Goal: Check status: Verify the current state of an ongoing process or item

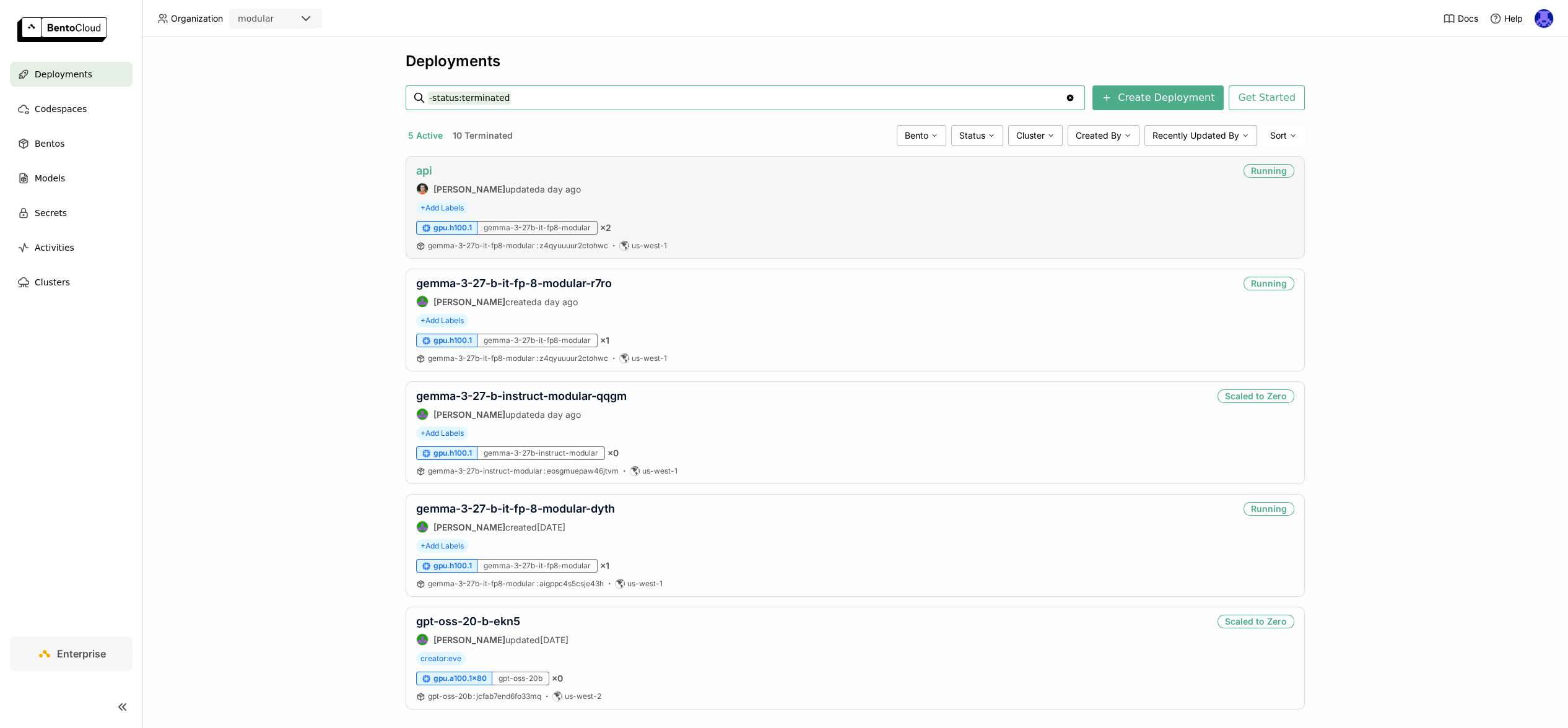
click at [417, 172] on link "api" at bounding box center [424, 170] width 16 height 13
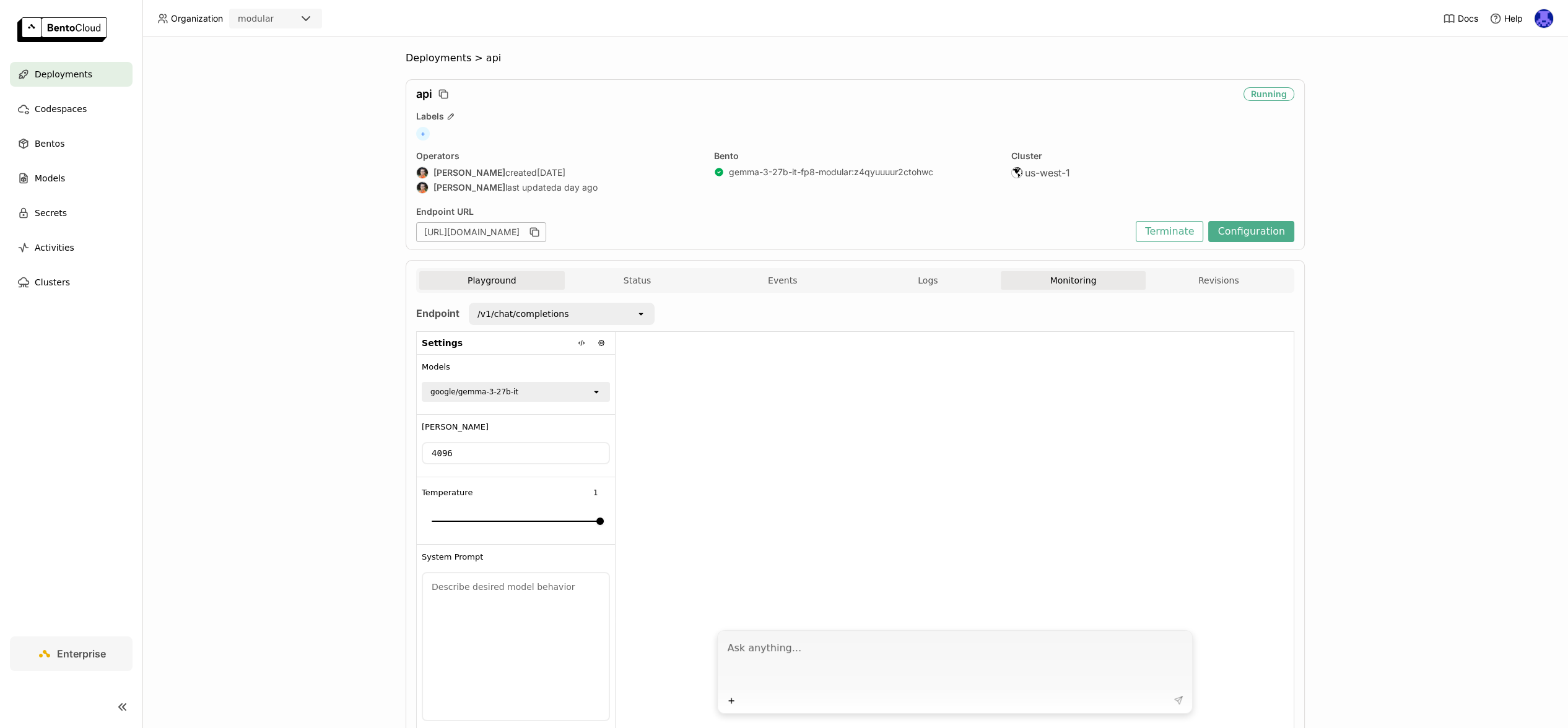
click at [1098, 281] on button "Monitoring" at bounding box center [1074, 280] width 146 height 18
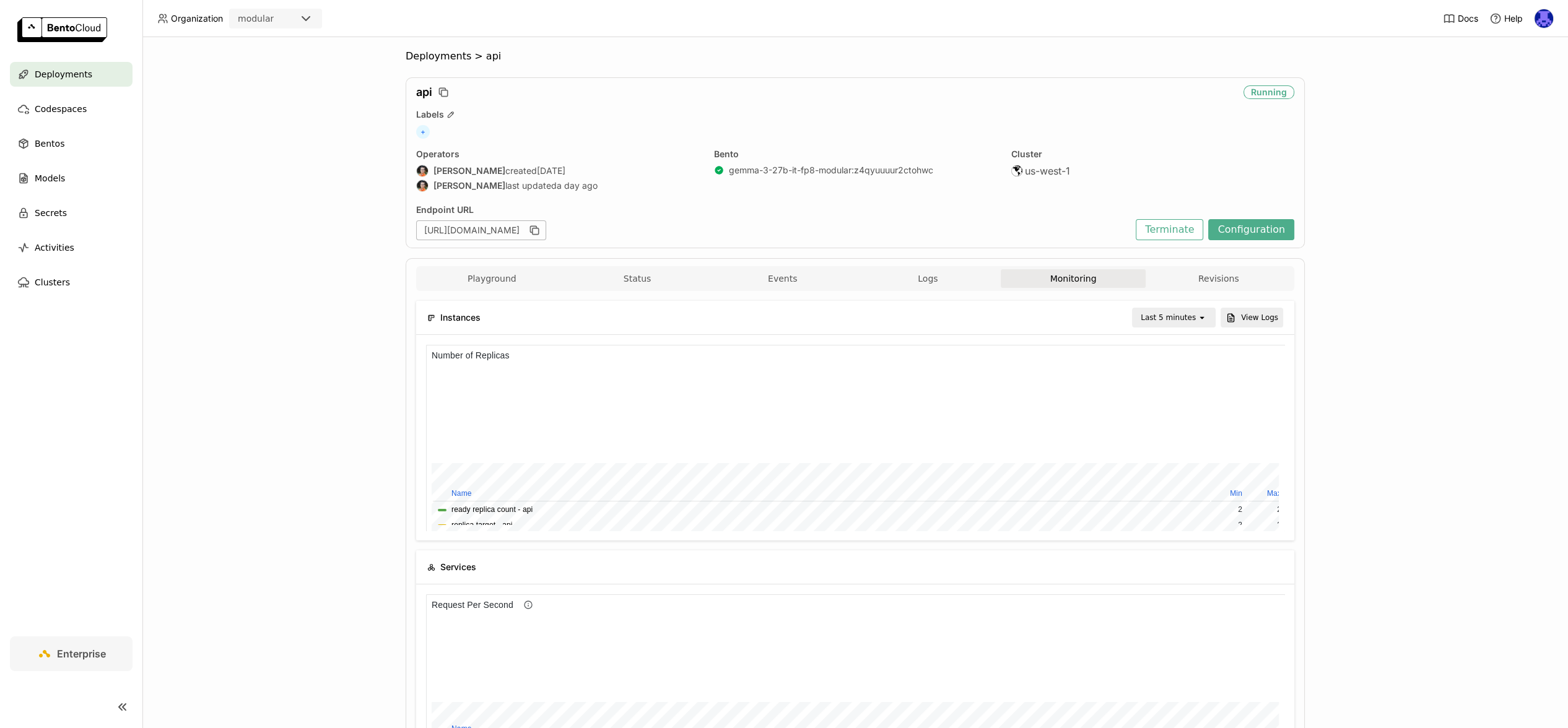
click at [1179, 325] on div "Last 5 minutes" at bounding box center [1166, 317] width 64 height 17
click at [1181, 475] on div "Last 3 day" at bounding box center [1172, 478] width 60 height 12
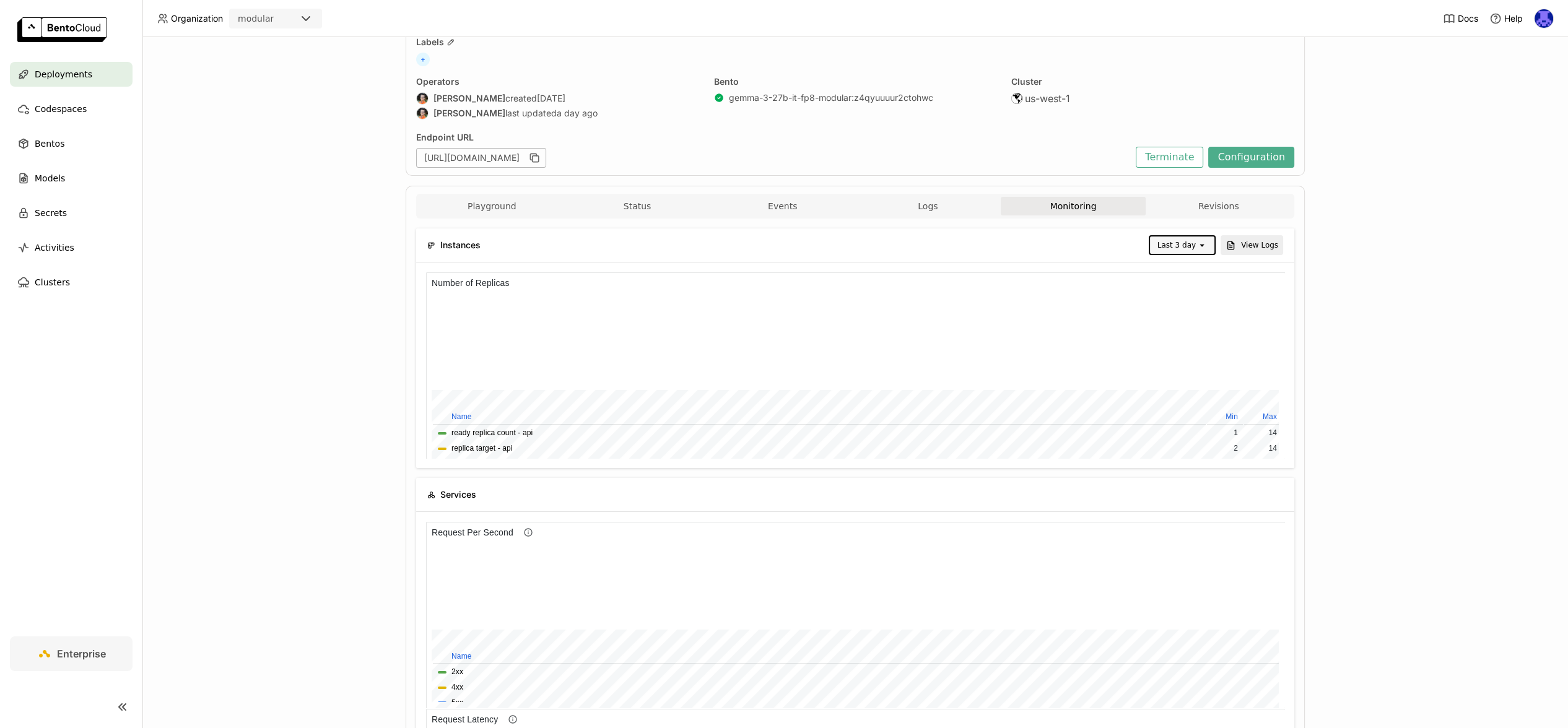
click at [1185, 244] on div "Last 3 day" at bounding box center [1177, 245] width 39 height 12
click at [1175, 402] on div "Last 1 day" at bounding box center [1180, 414] width 45 height 25
